Goal: Task Accomplishment & Management: Manage account settings

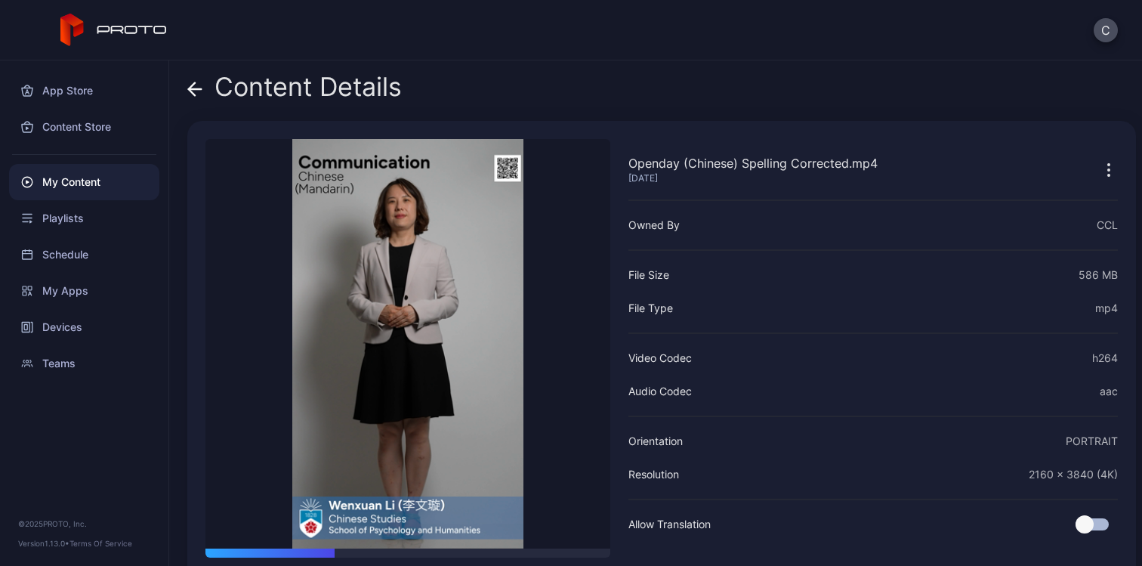
scroll to position [58, 0]
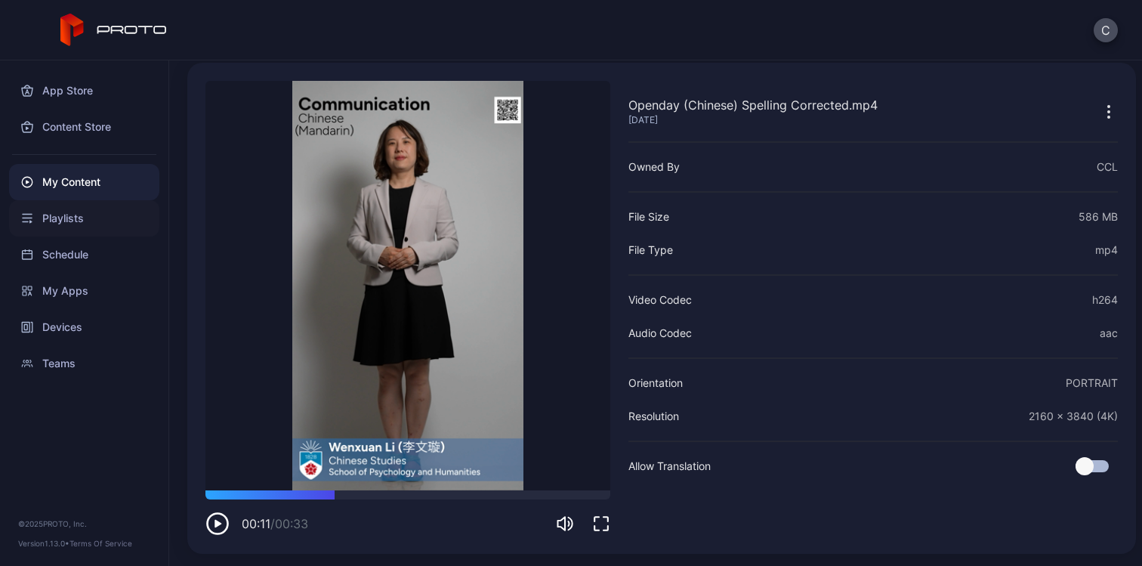
click at [90, 227] on div "Playlists" at bounding box center [84, 218] width 150 height 36
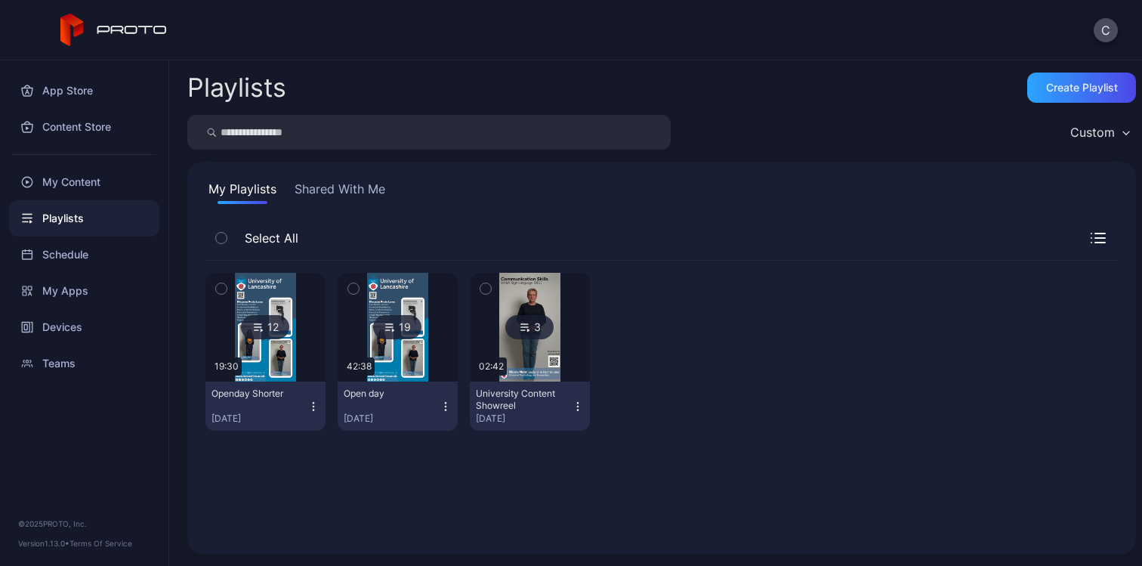
click at [272, 349] on img at bounding box center [265, 327] width 61 height 109
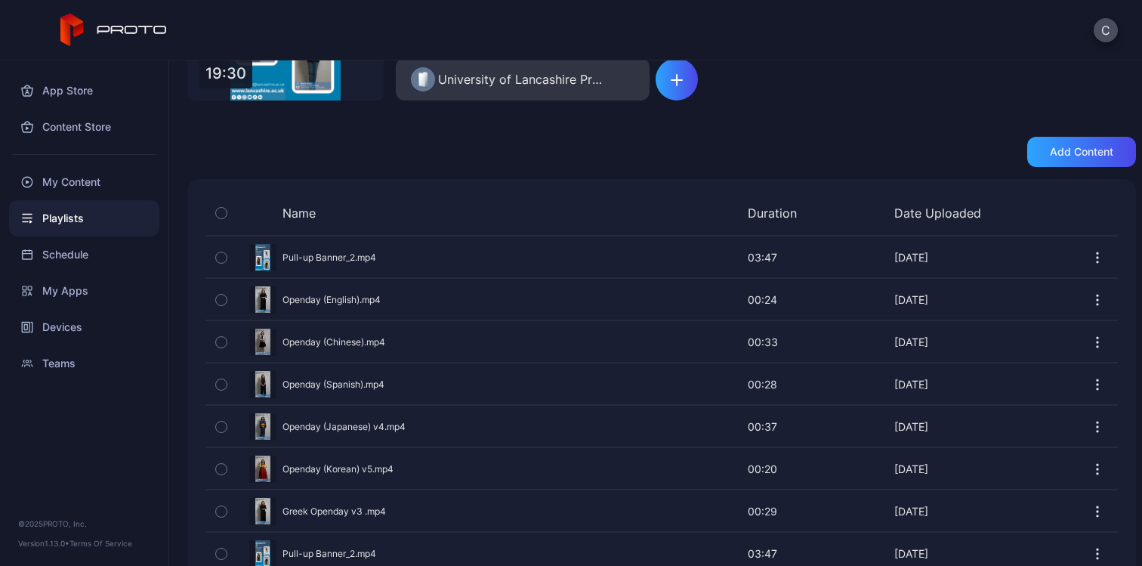
scroll to position [252, 0]
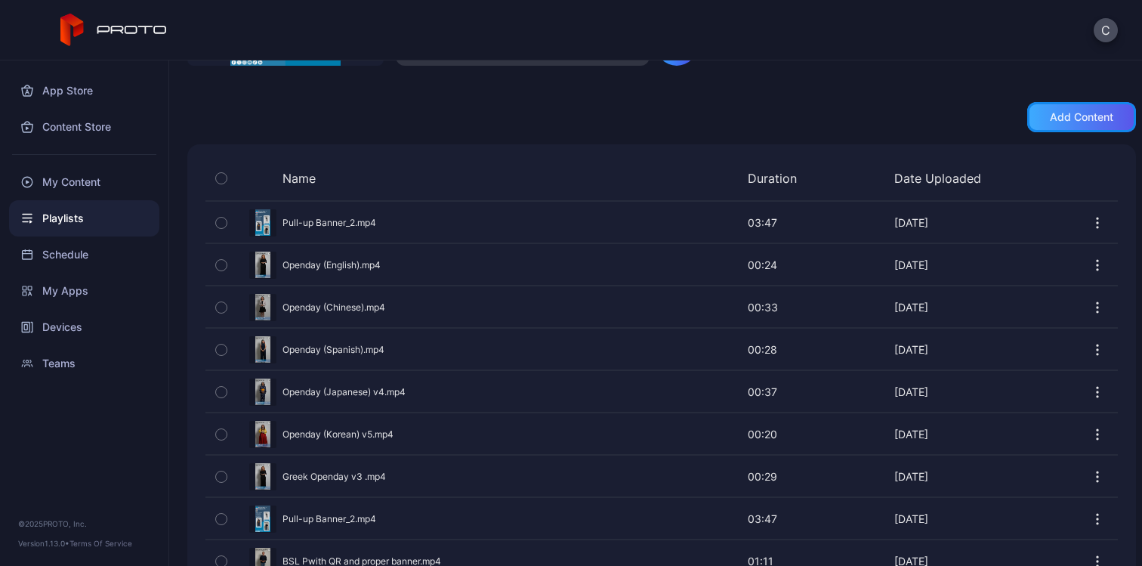
click at [1087, 114] on div "Add content" at bounding box center [1081, 117] width 63 height 12
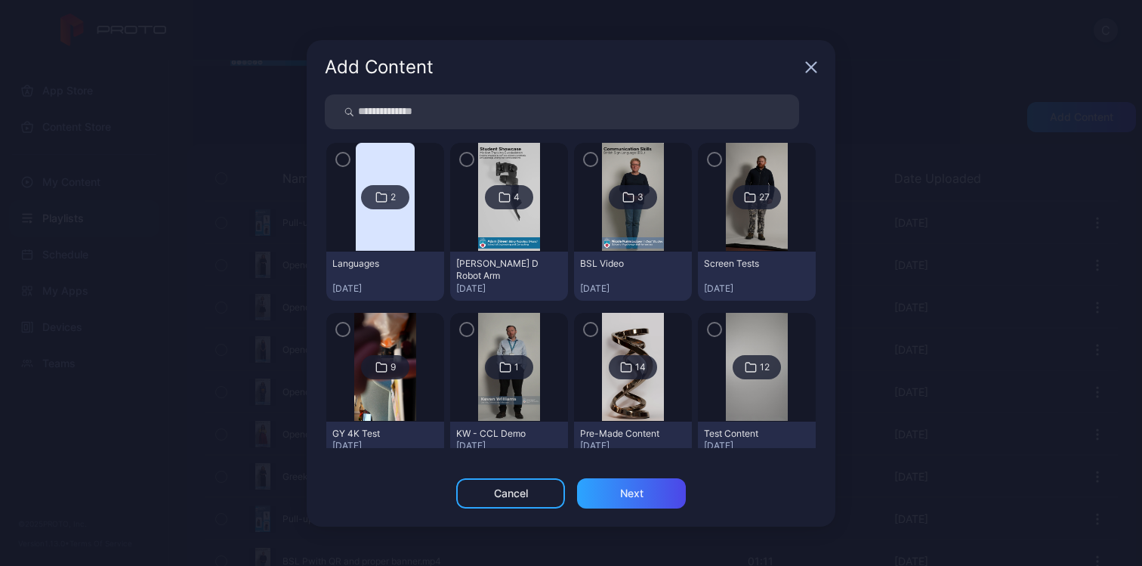
click at [369, 240] on img at bounding box center [385, 197] width 59 height 109
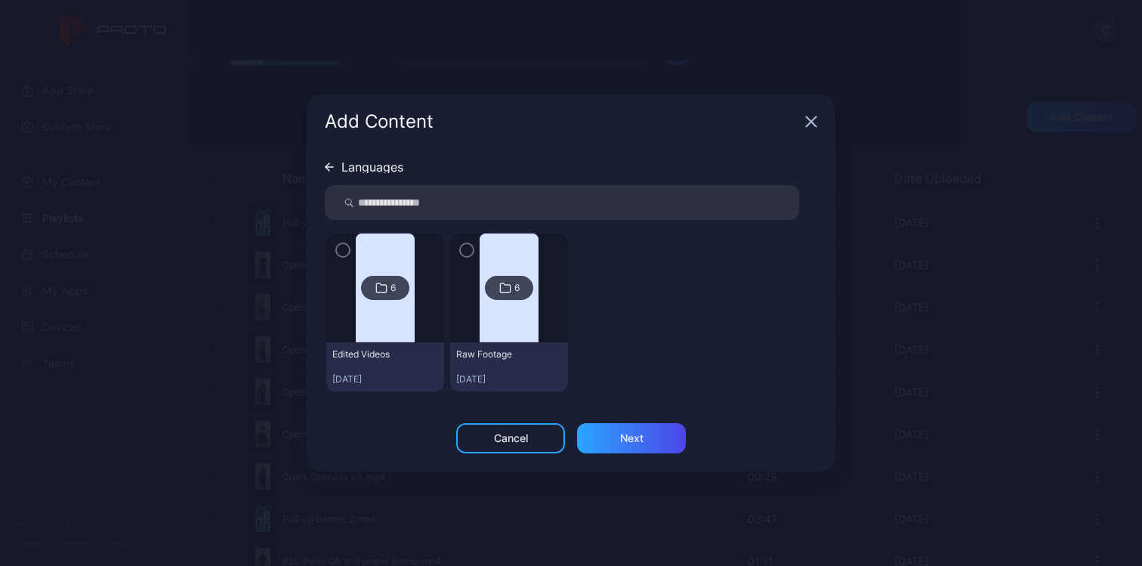
click at [397, 319] on img at bounding box center [385, 287] width 59 height 109
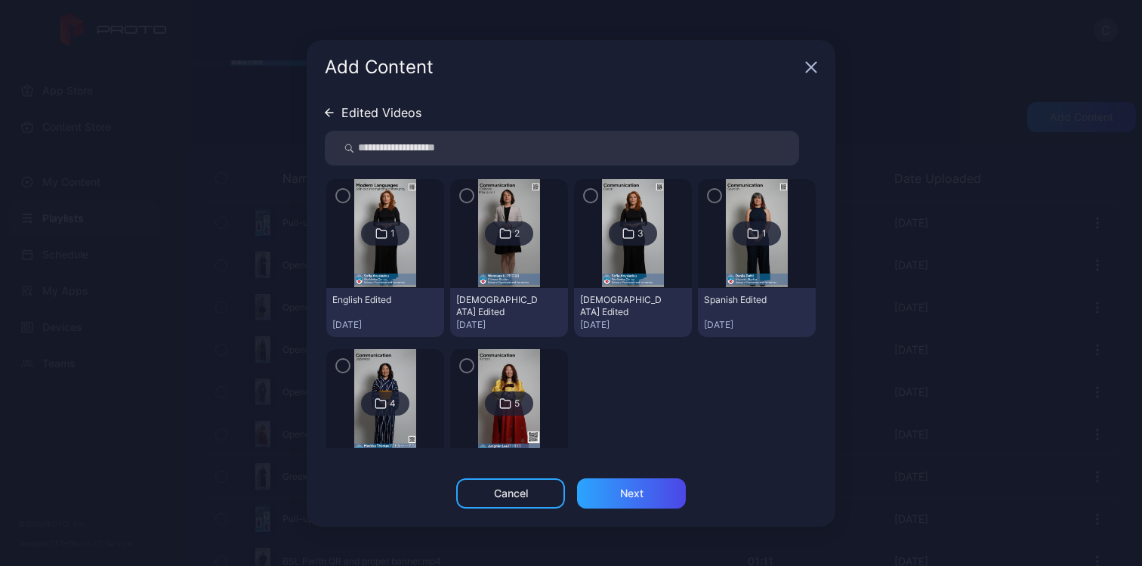
click at [483, 264] on img at bounding box center [508, 233] width 61 height 109
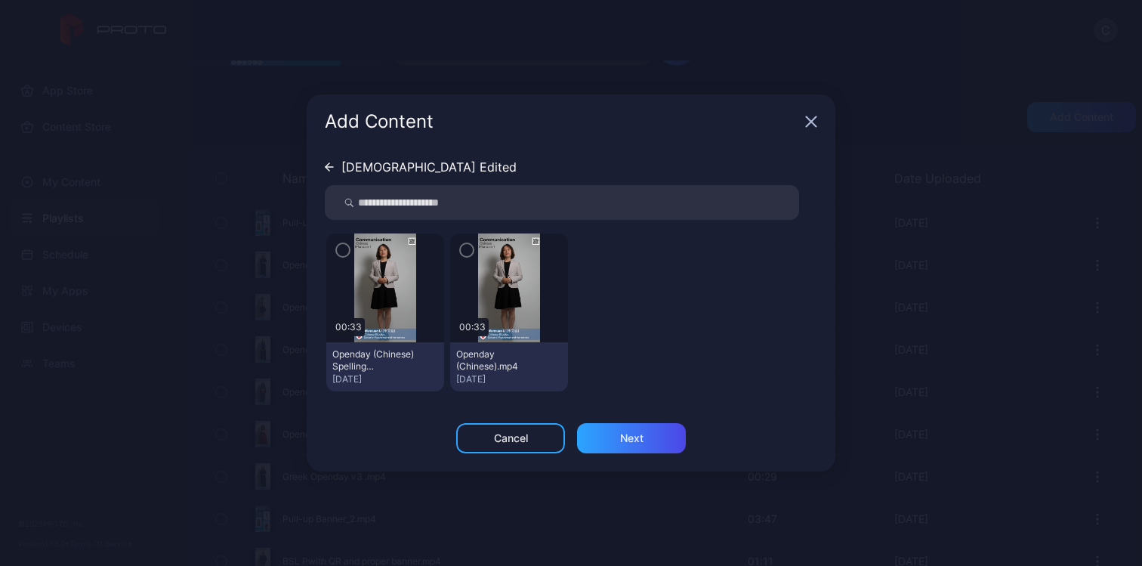
click at [343, 248] on icon "button" at bounding box center [343, 250] width 12 height 17
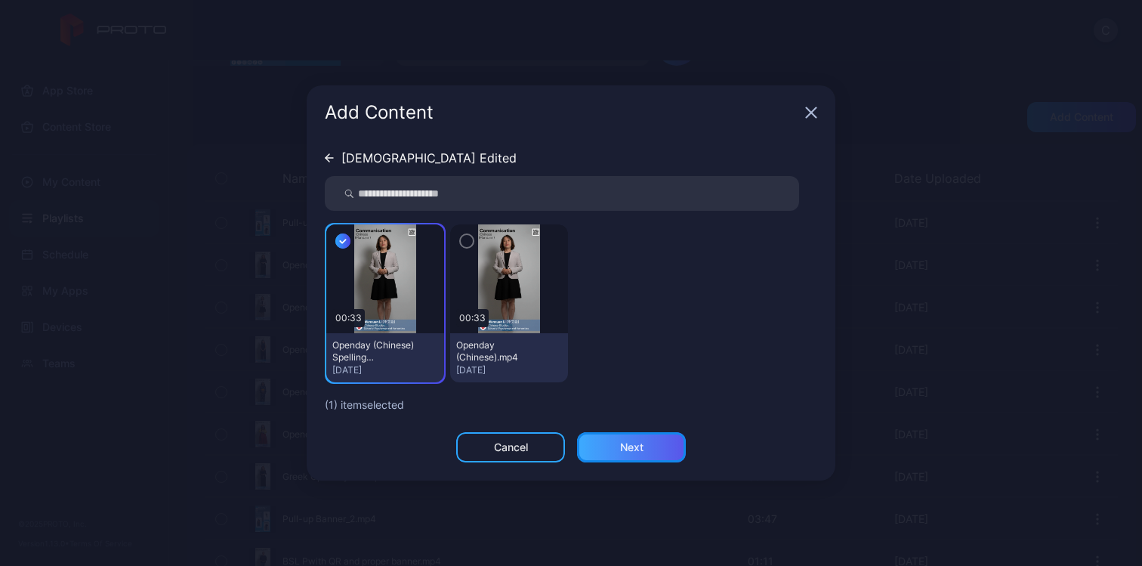
click at [640, 460] on div "Next" at bounding box center [631, 447] width 109 height 30
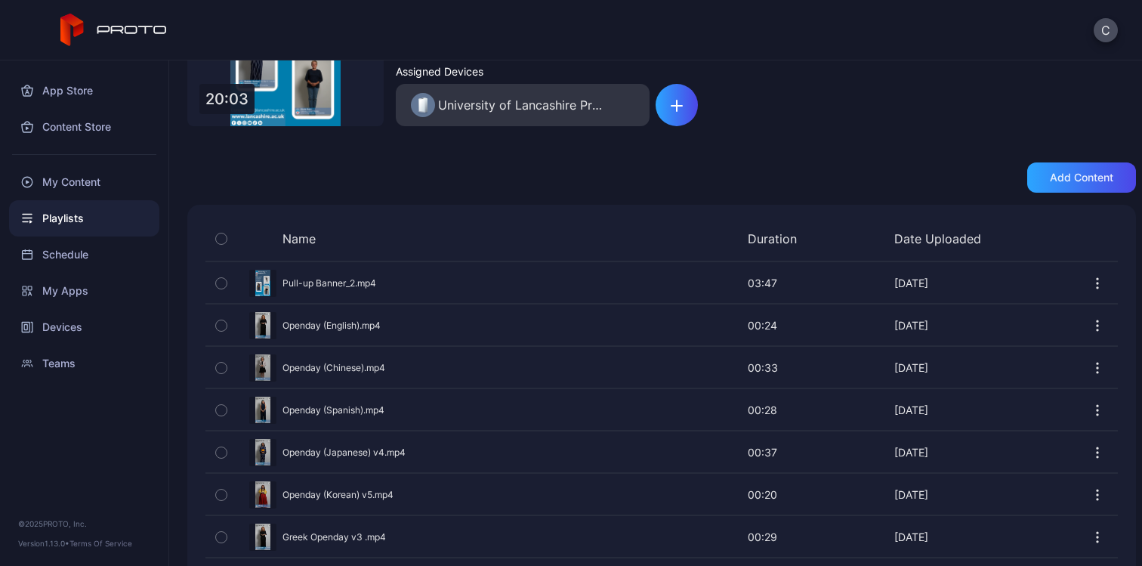
scroll to position [178, 0]
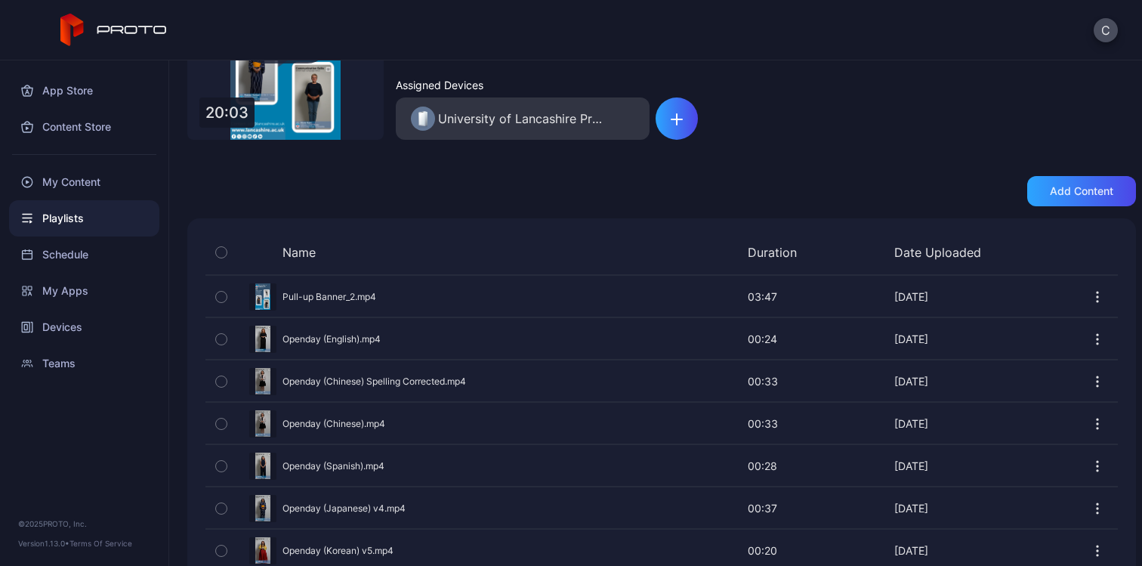
click at [219, 423] on icon "button" at bounding box center [221, 424] width 4 height 2
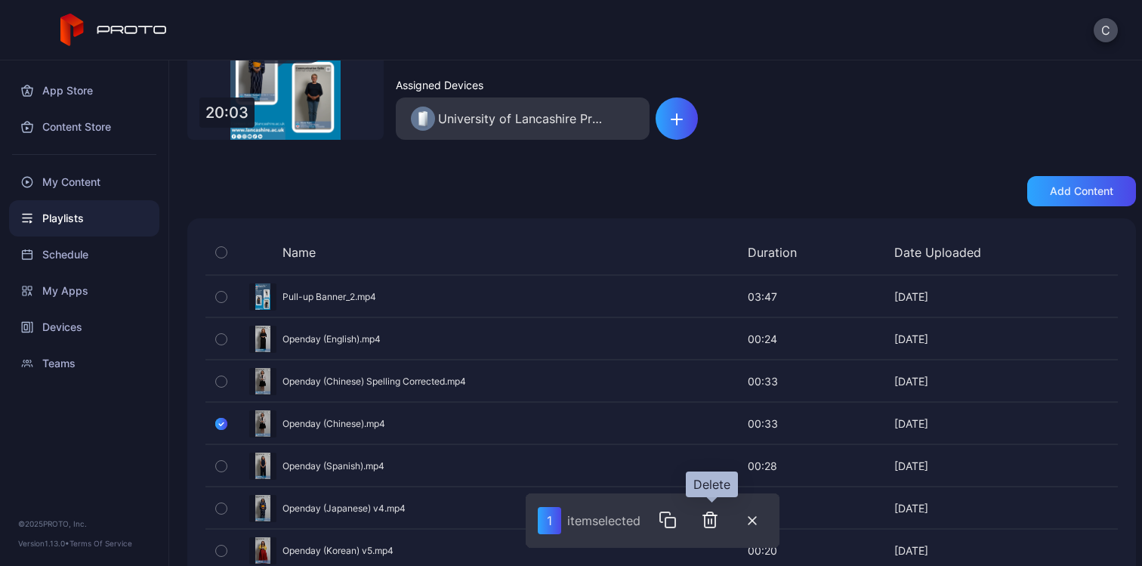
click at [713, 524] on icon "button" at bounding box center [710, 520] width 18 height 18
